Goal: Information Seeking & Learning: Learn about a topic

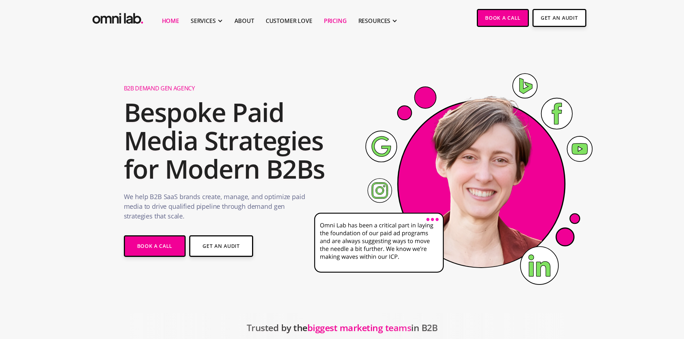
click at [338, 21] on link "Pricing" at bounding box center [335, 21] width 23 height 9
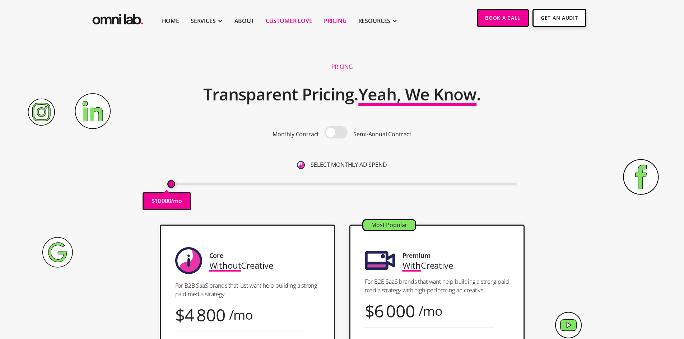
click at [288, 21] on link "Customer Love" at bounding box center [289, 21] width 47 height 9
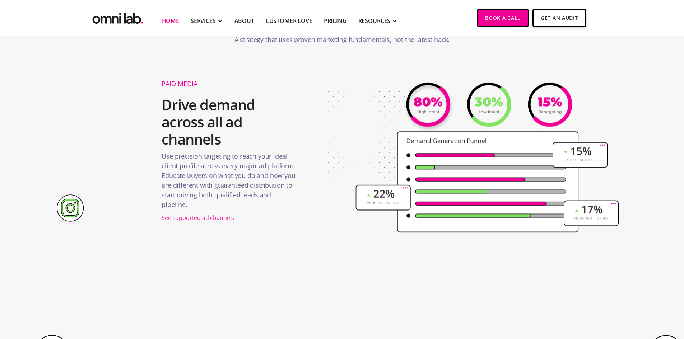
scroll to position [1006, 0]
